Goal: Information Seeking & Learning: Compare options

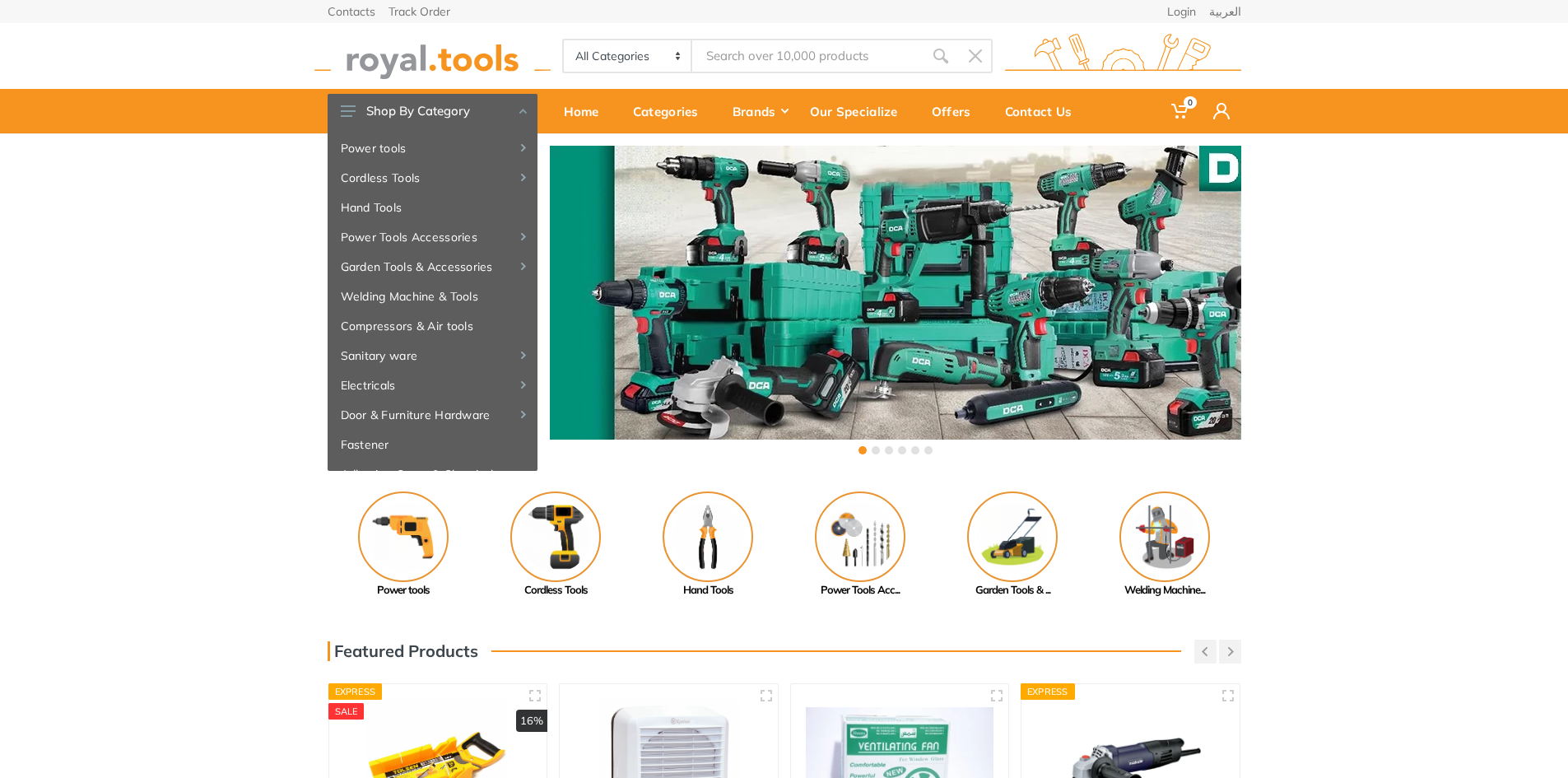
drag, startPoint x: 0, startPoint y: 0, endPoint x: 787, endPoint y: 54, distance: 788.9
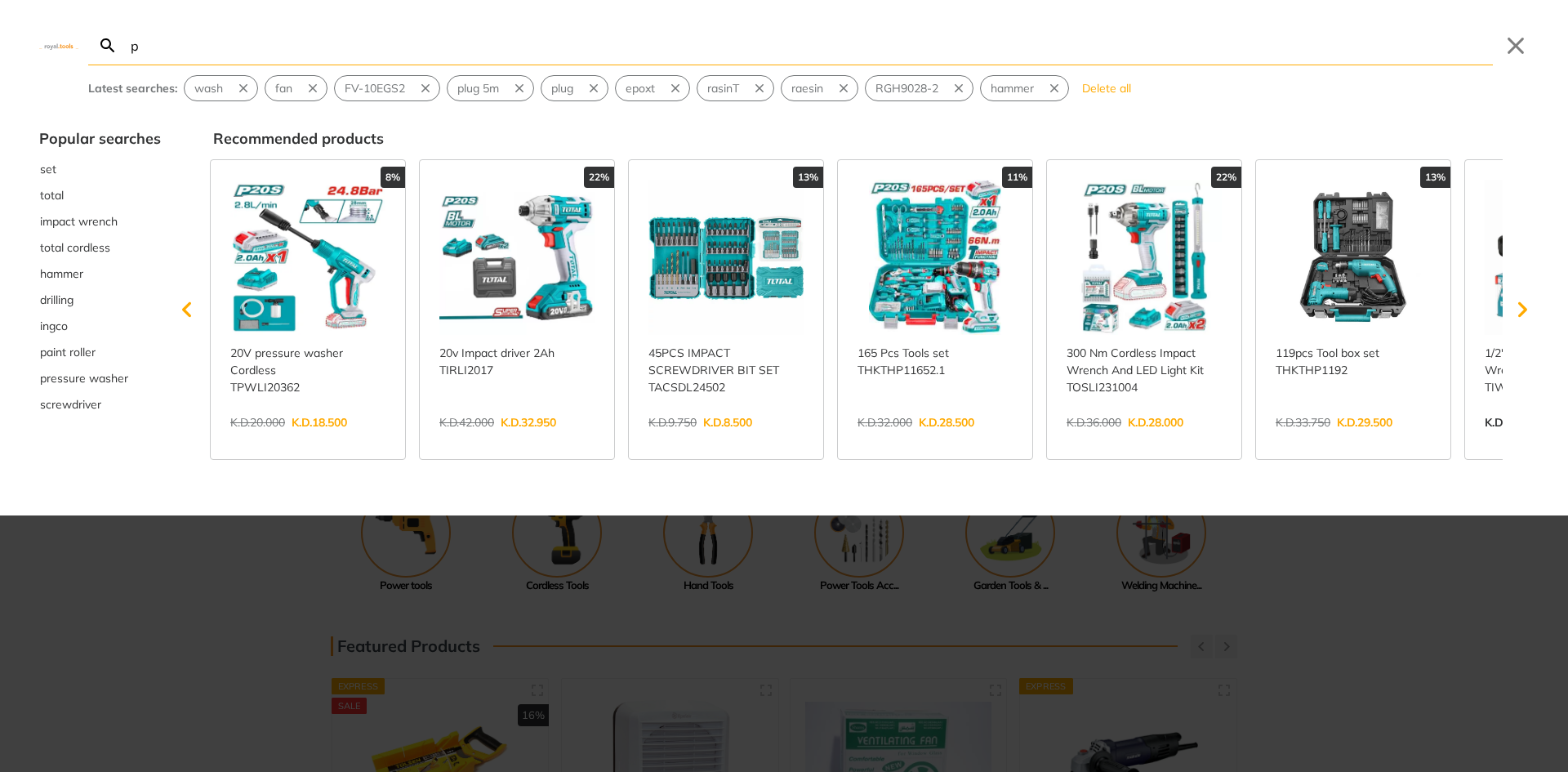
type input "p"
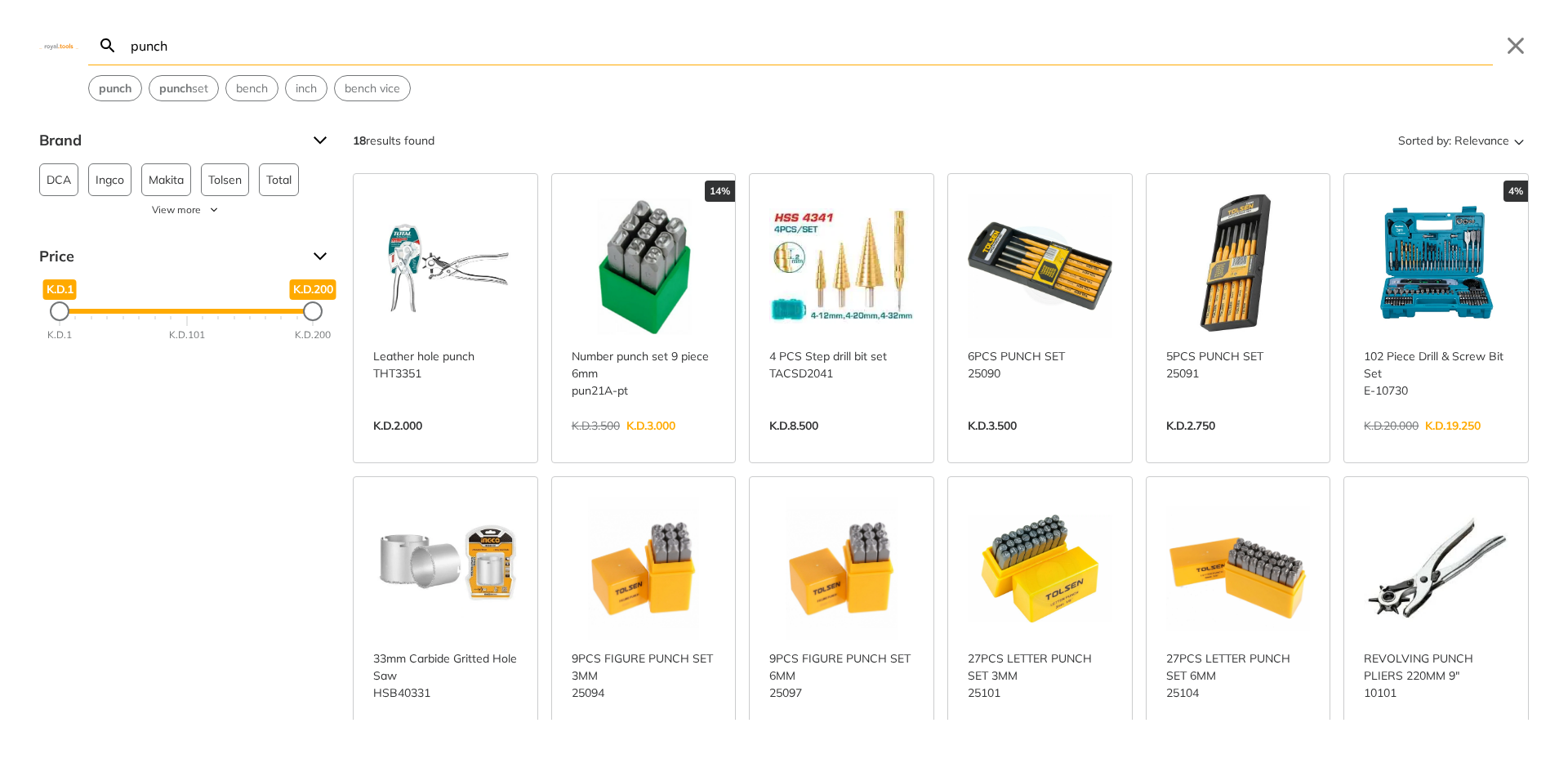
type input "punch"
click at [625, 442] on link "View more →" at bounding box center [644, 442] width 144 height 0
click at [611, 745] on link "View more →" at bounding box center [644, 745] width 144 height 0
click at [838, 745] on link "View more →" at bounding box center [841, 745] width 144 height 0
click at [974, 745] on link "View more →" at bounding box center [1040, 745] width 144 height 0
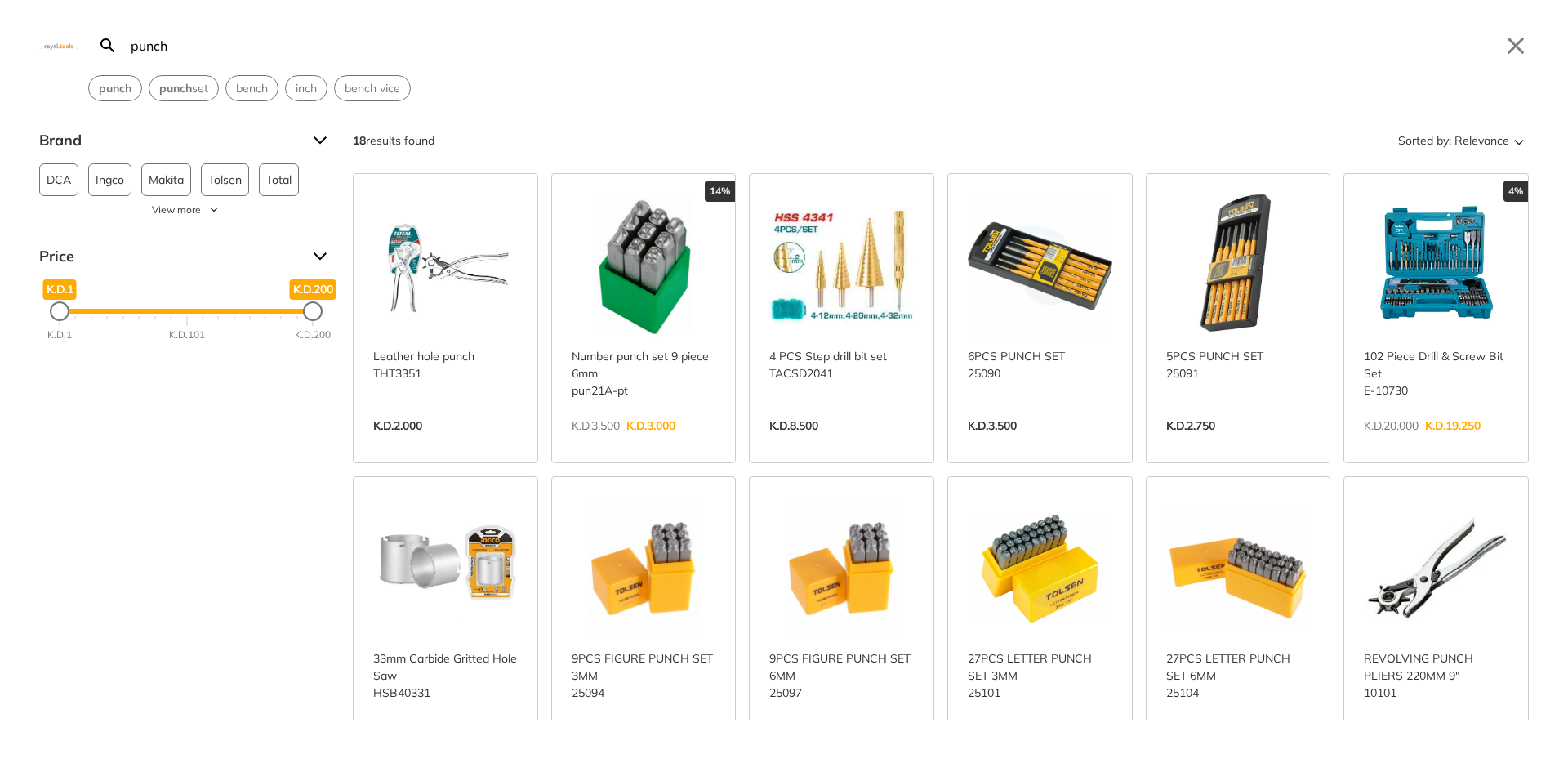
click at [1255, 745] on link "View more →" at bounding box center [1238, 745] width 144 height 0
